Goal: Information Seeking & Learning: Learn about a topic

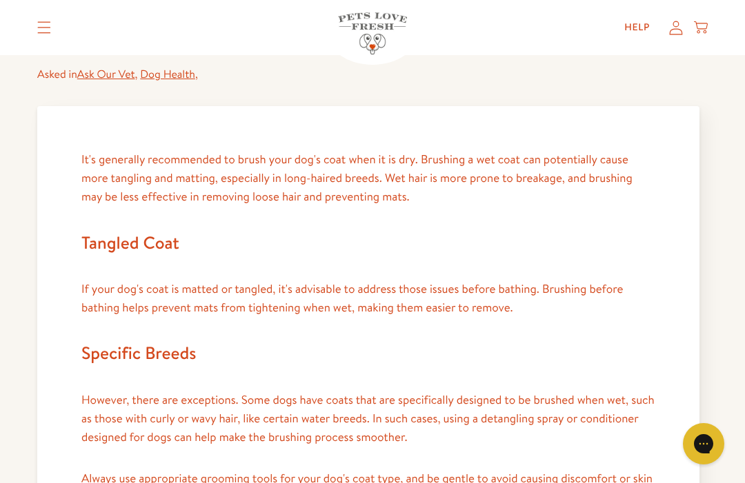
click at [29, 255] on article "← Questions Should I brush my dog's coat wet or dry? Asked in Ask Our Vet , Dog…" at bounding box center [372, 475] width 745 height 1091
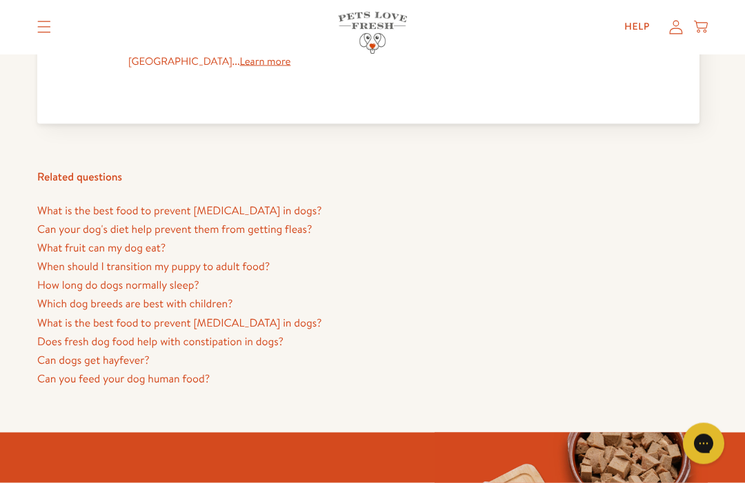
scroll to position [743, 0]
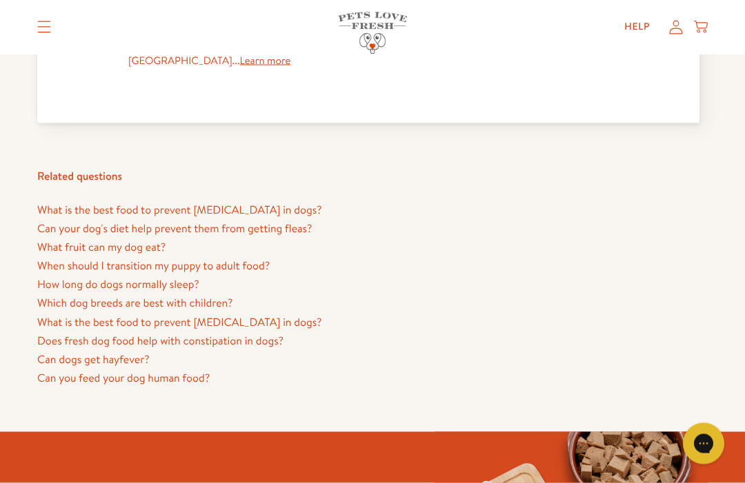
click at [37, 228] on link "Can your dog's diet help prevent them from getting fleas?" at bounding box center [174, 228] width 274 height 15
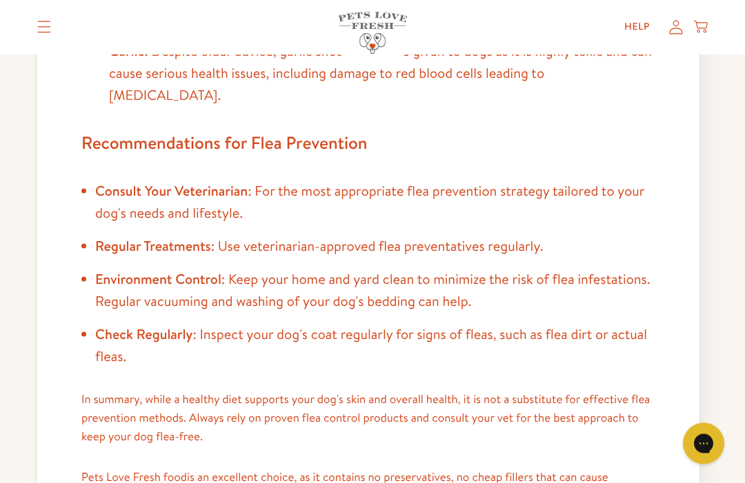
scroll to position [969, 0]
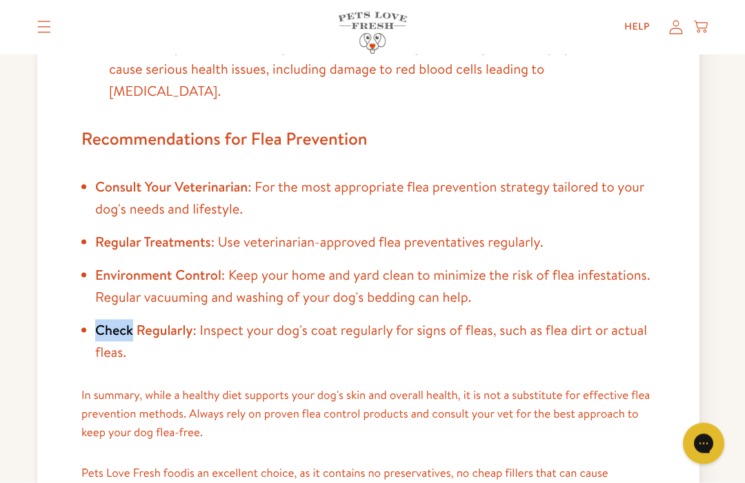
click at [37, 332] on div "A dog's diet alone cannot prevent flea infestations but diet does play a crucia…" at bounding box center [368, 18] width 662 height 1377
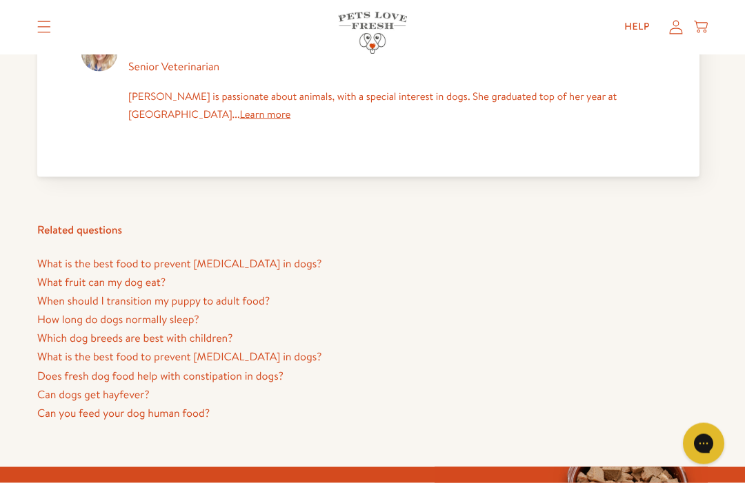
scroll to position [1502, 0]
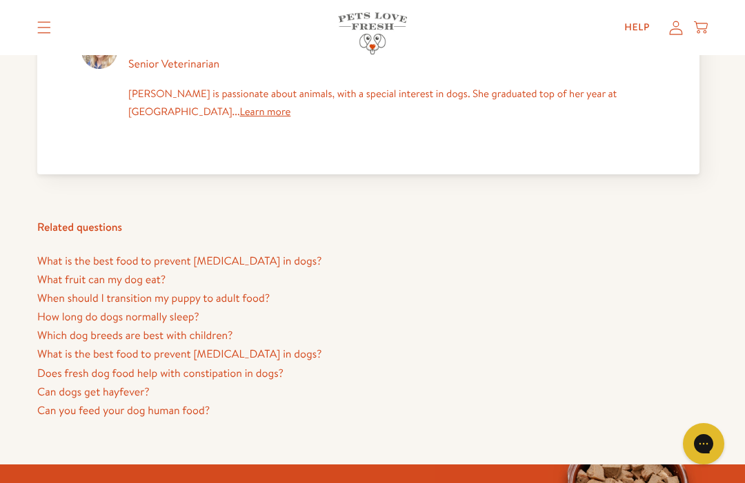
click at [68, 403] on link "Can you feed your dog human food?" at bounding box center [123, 410] width 172 height 15
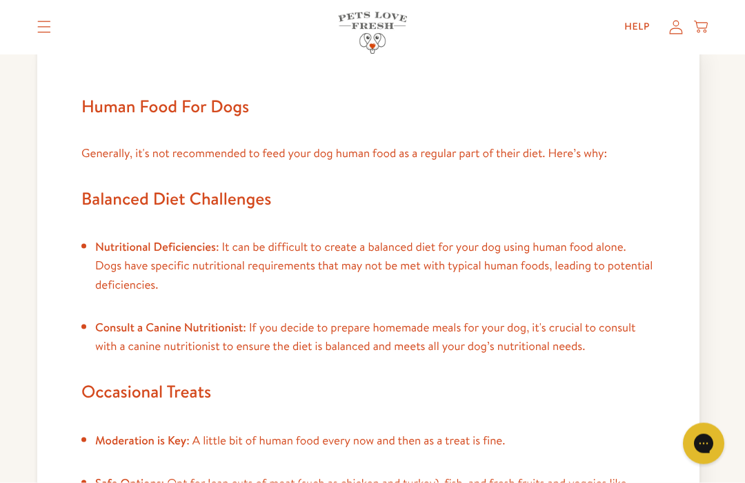
scroll to position [214, 0]
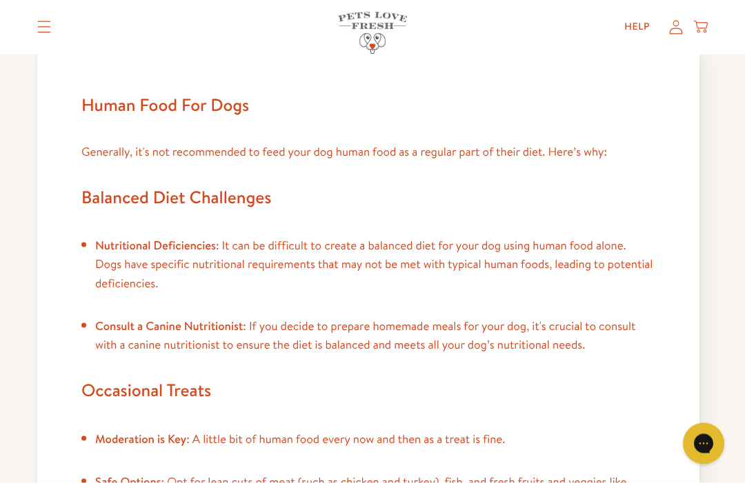
click at [46, 288] on div "Human Food For Dogs Generally, it's not recommended to feed your dog human food…" at bounding box center [368, 472] width 662 height 850
click at [41, 301] on div "Human Food For Dogs Generally, it's not recommended to feed your dog human food…" at bounding box center [368, 472] width 662 height 850
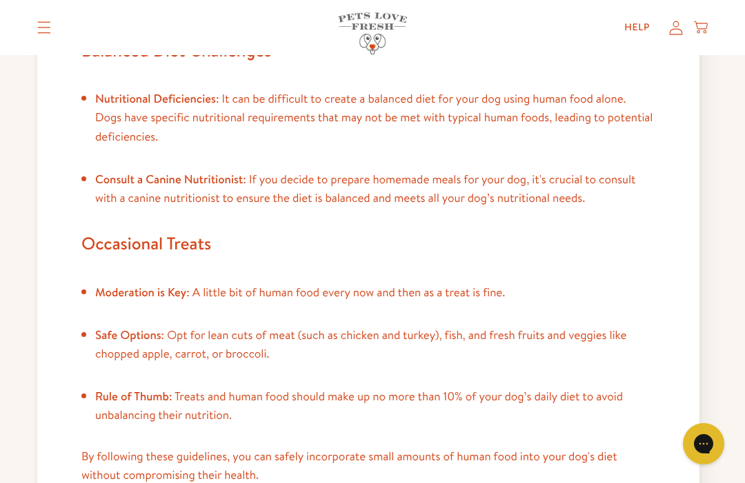
scroll to position [367, 0]
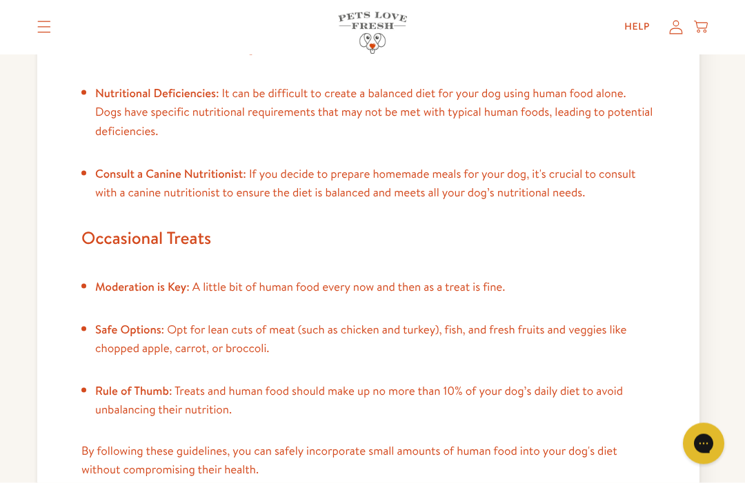
click at [42, 311] on div "Human Food For Dogs Generally, it's not recommended to feed your dog human food…" at bounding box center [368, 320] width 662 height 850
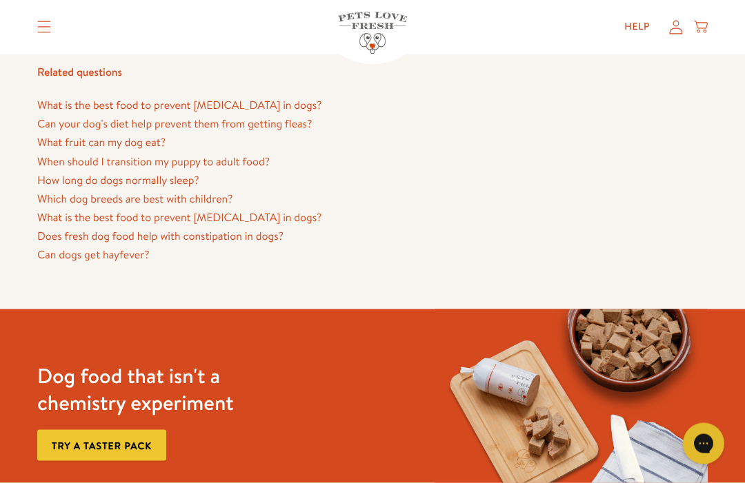
scroll to position [1092, 0]
click at [76, 146] on link "What fruit can my dog eat?" at bounding box center [101, 141] width 128 height 15
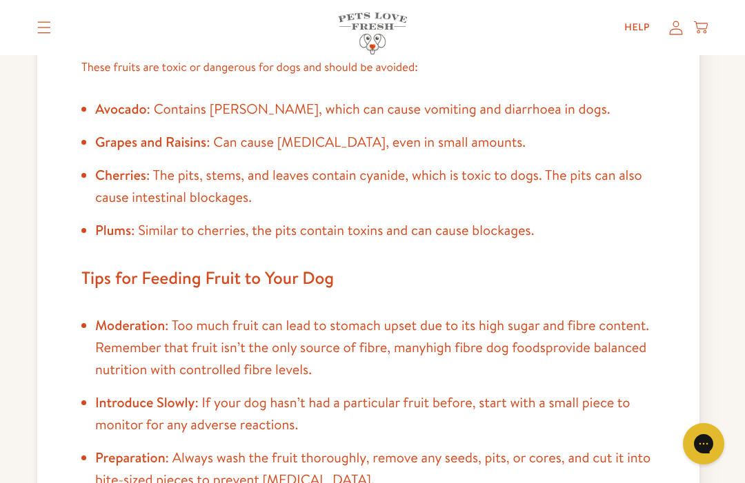
scroll to position [755, 0]
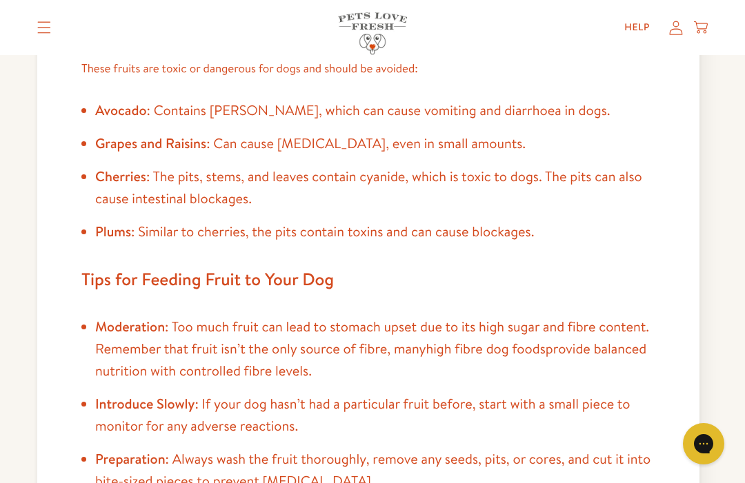
click at [37, 168] on article "← Questions What fruit can my dog eat? Asked in Ask Our Vet , Dog Health , It's…" at bounding box center [372, 225] width 745 height 1791
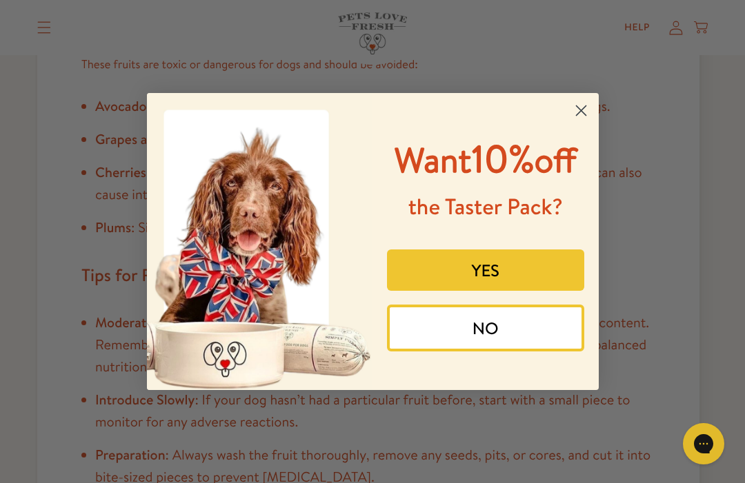
scroll to position [761, 0]
click at [589, 112] on icon "Close dialog" at bounding box center [581, 111] width 24 height 24
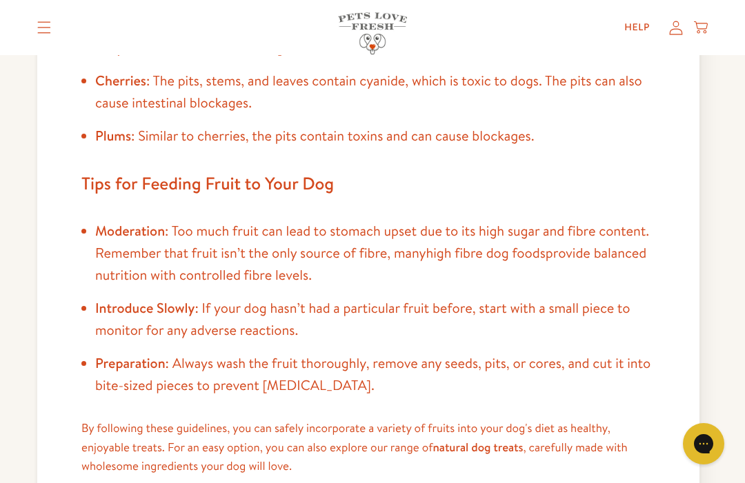
scroll to position [867, 0]
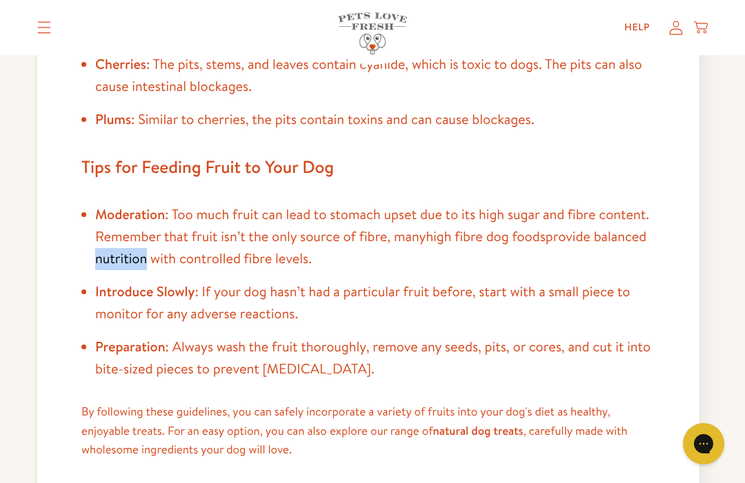
click at [10, 316] on article "← Questions What fruit can my dog eat? Asked in Ask Our Vet , Dog Health , It's…" at bounding box center [372, 112] width 745 height 1791
click at [27, 249] on article "← Questions What fruit can my dog eat? Asked in Ask Our Vet , Dog Health , It's…" at bounding box center [372, 112] width 745 height 1791
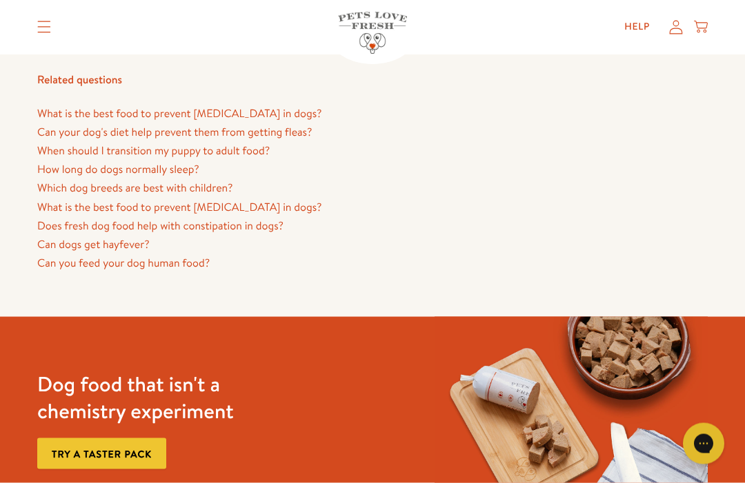
scroll to position [1556, 0]
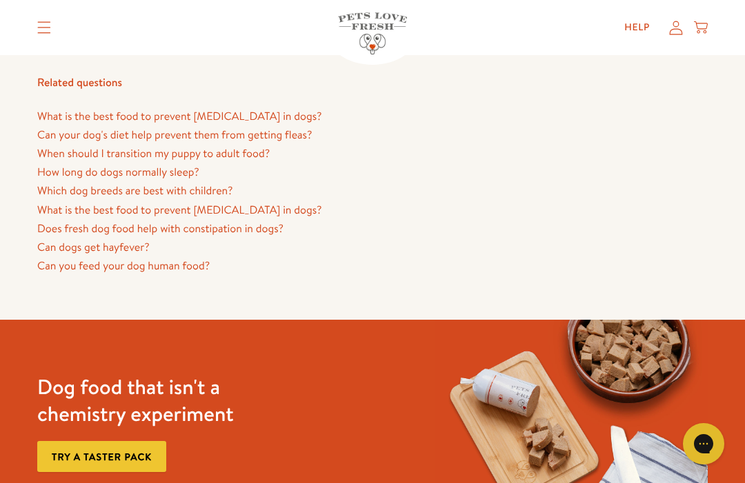
click at [86, 189] on link "Which dog breeds are best with children?" at bounding box center [134, 190] width 195 height 15
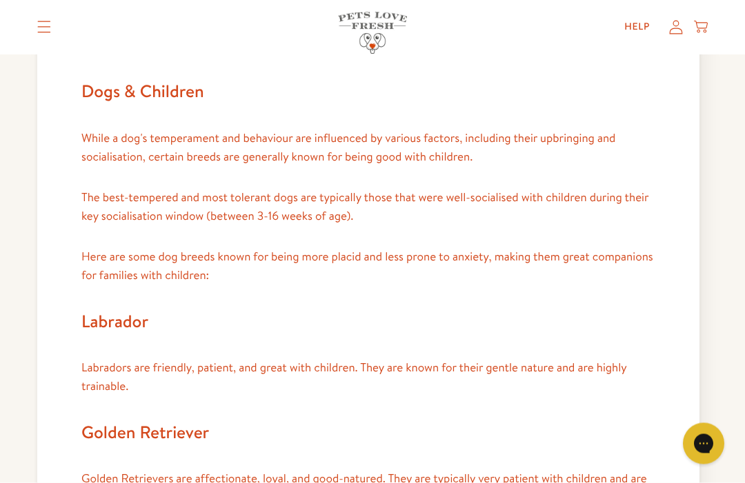
scroll to position [229, 0]
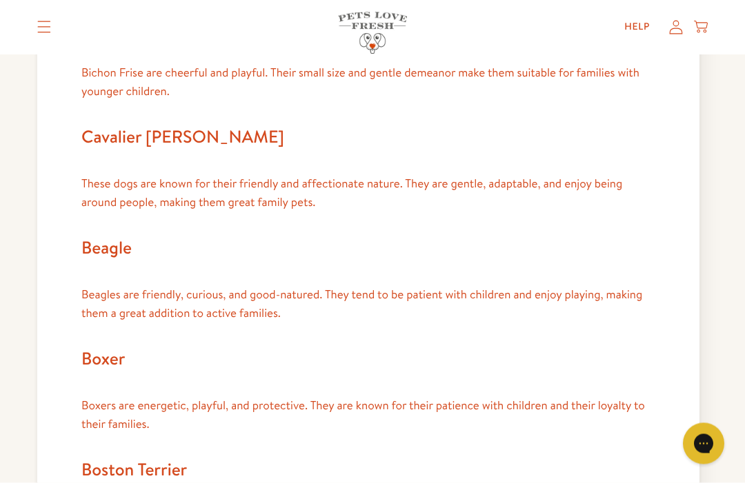
scroll to position [750, 0]
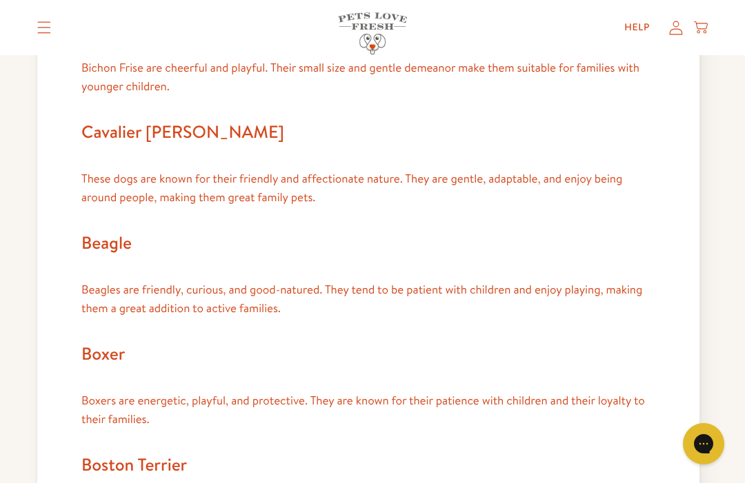
click at [29, 320] on article "← Questions Which dog breeds are best with children? Asked in Ask Our Vet , Dog…" at bounding box center [372, 215] width 745 height 1760
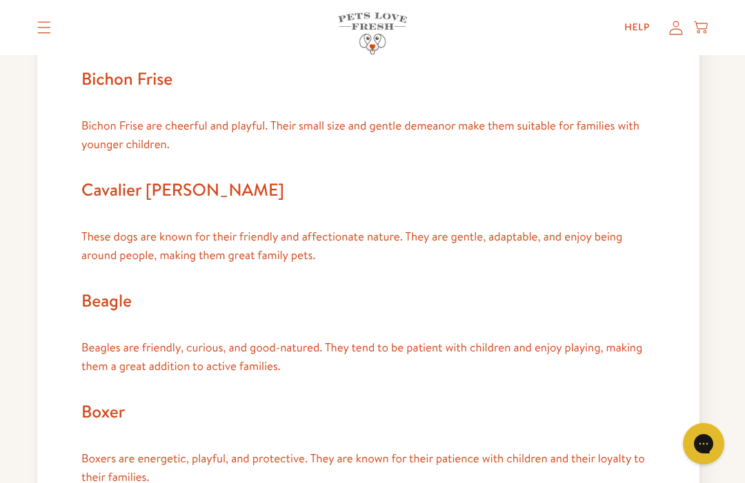
scroll to position [676, 0]
